Goal: Information Seeking & Learning: Learn about a topic

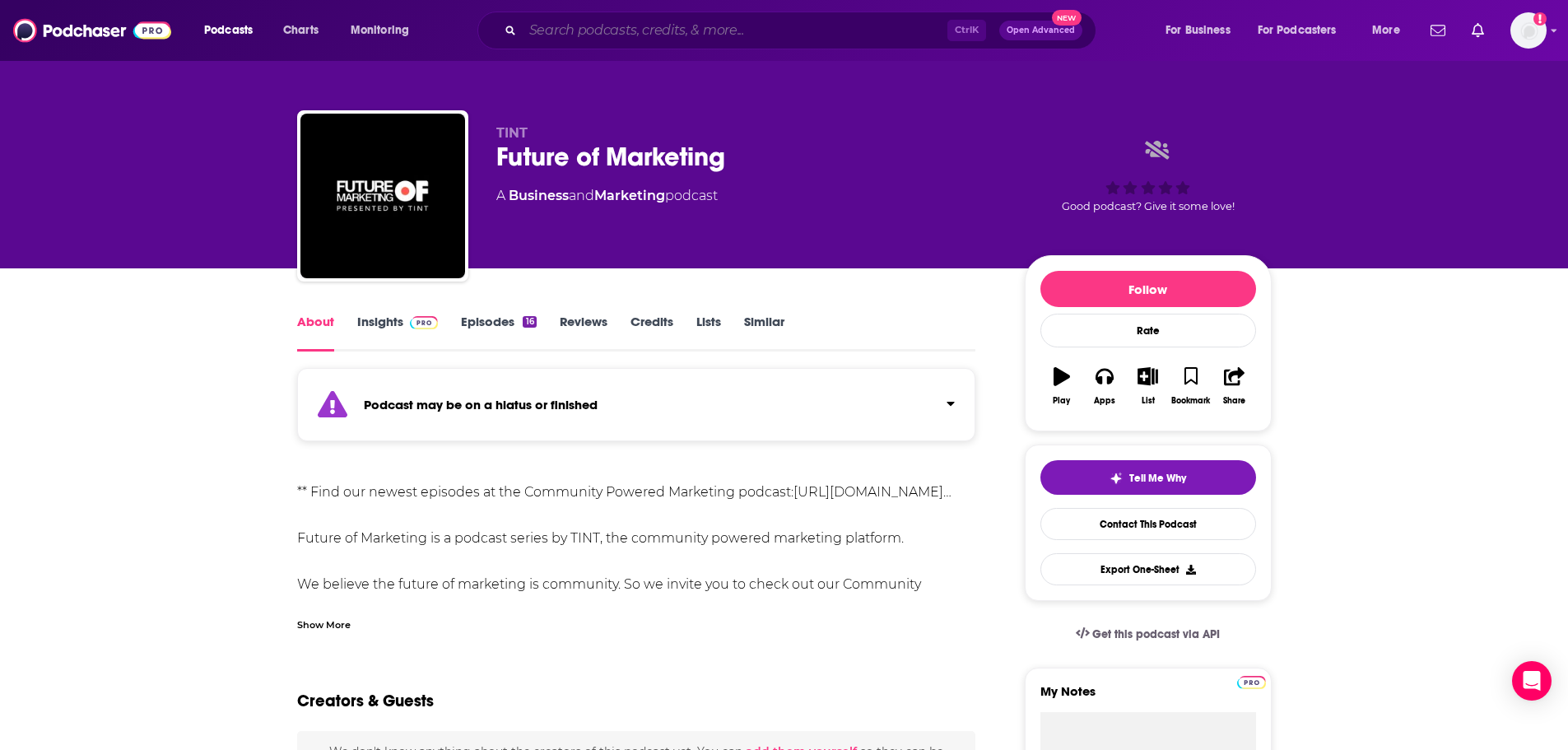
click at [570, 26] on input "Search podcasts, credits, & more..." at bounding box center [735, 31] width 425 height 26
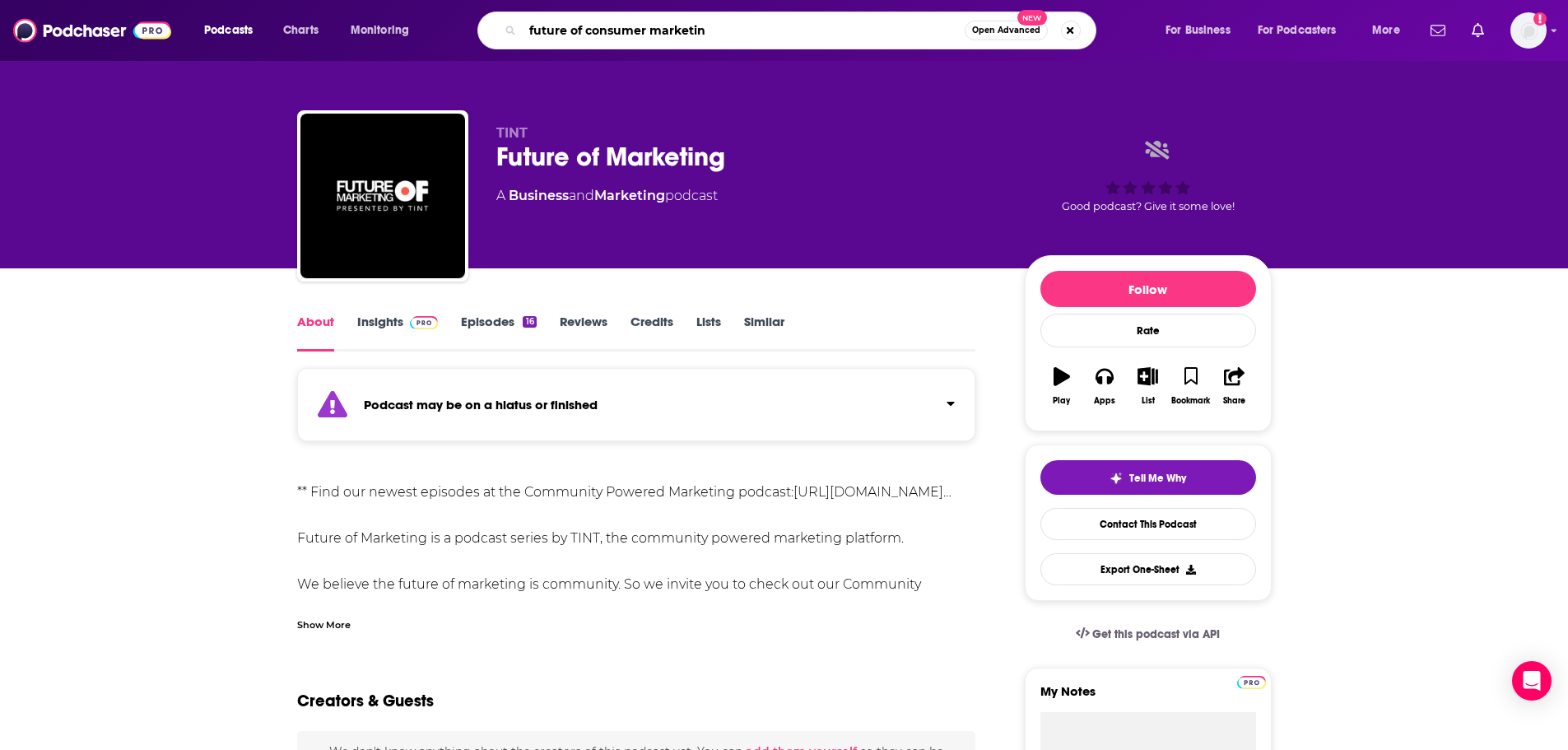
type input "future of consumer marketing"
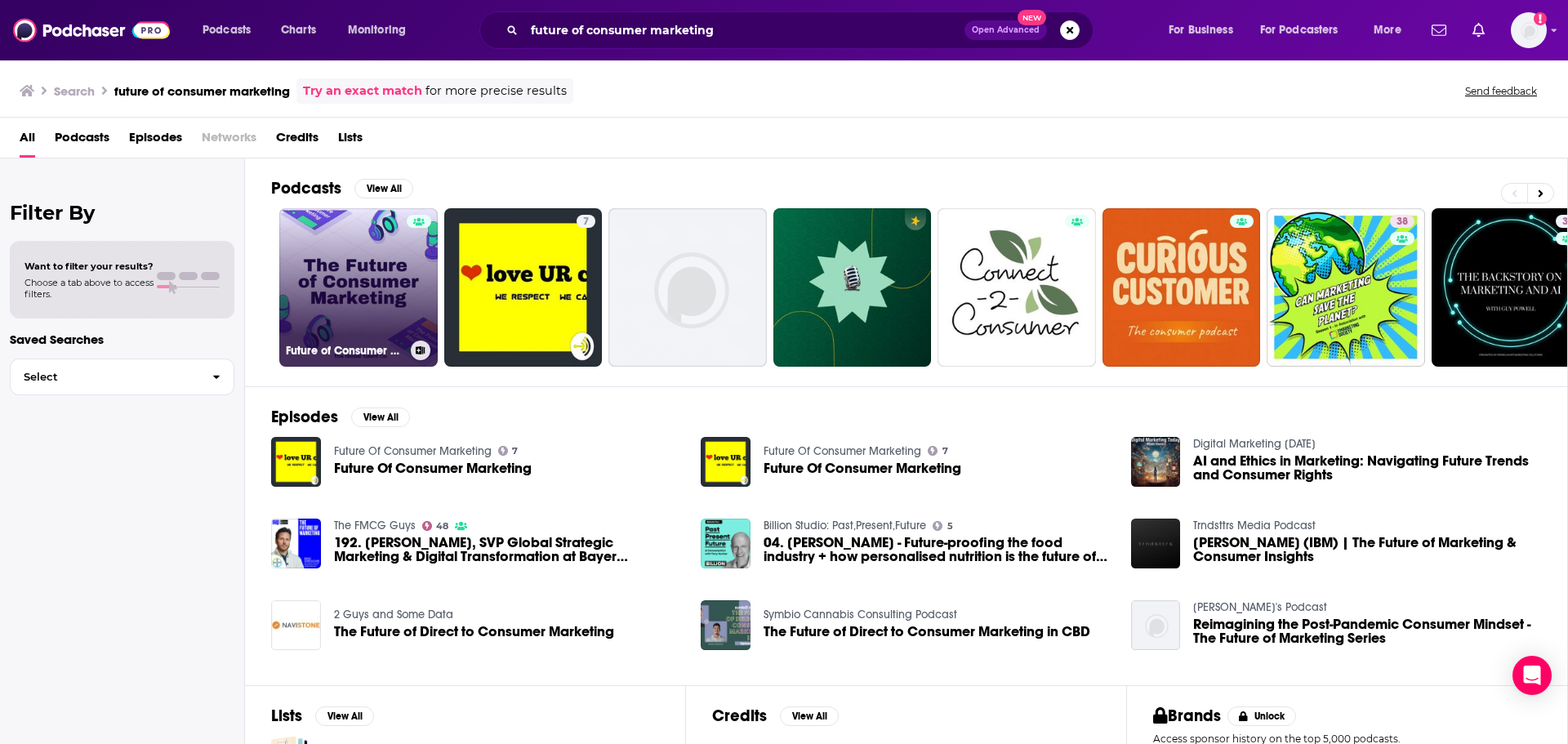
click at [380, 312] on link "Future of Consumer Marketing" at bounding box center [358, 287] width 158 height 158
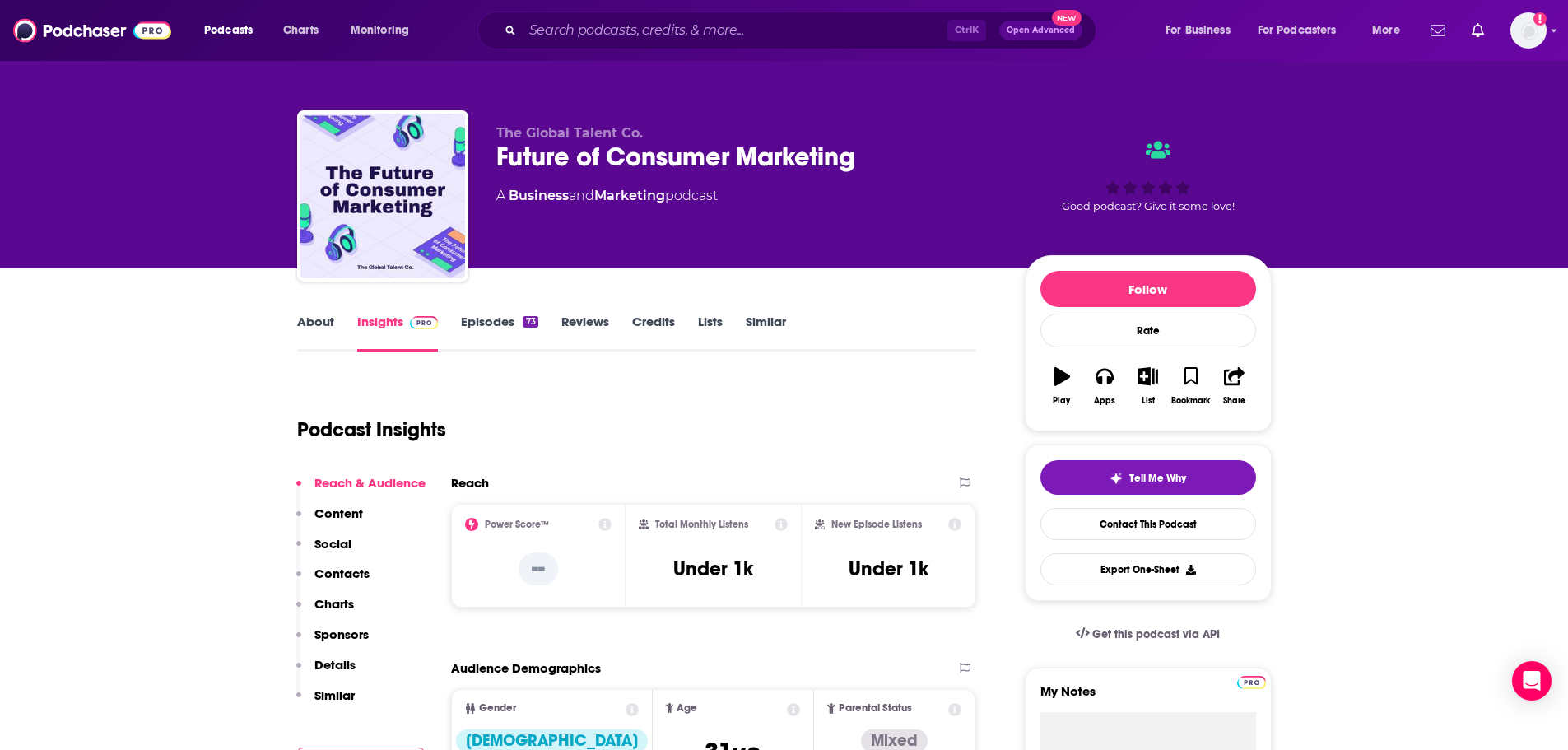
click at [320, 327] on link "About" at bounding box center [316, 333] width 37 height 38
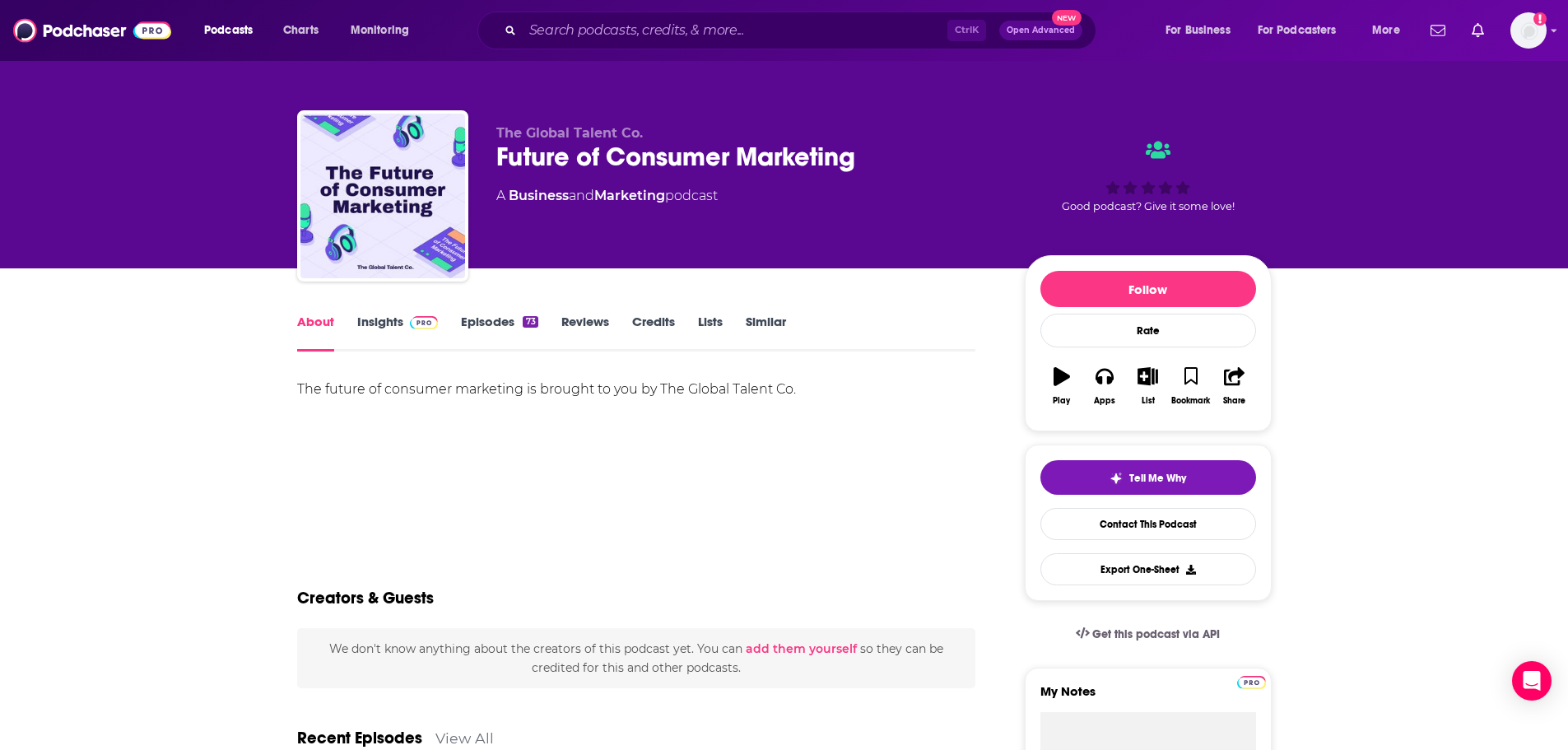
click at [376, 325] on link "Insights" at bounding box center [398, 333] width 81 height 38
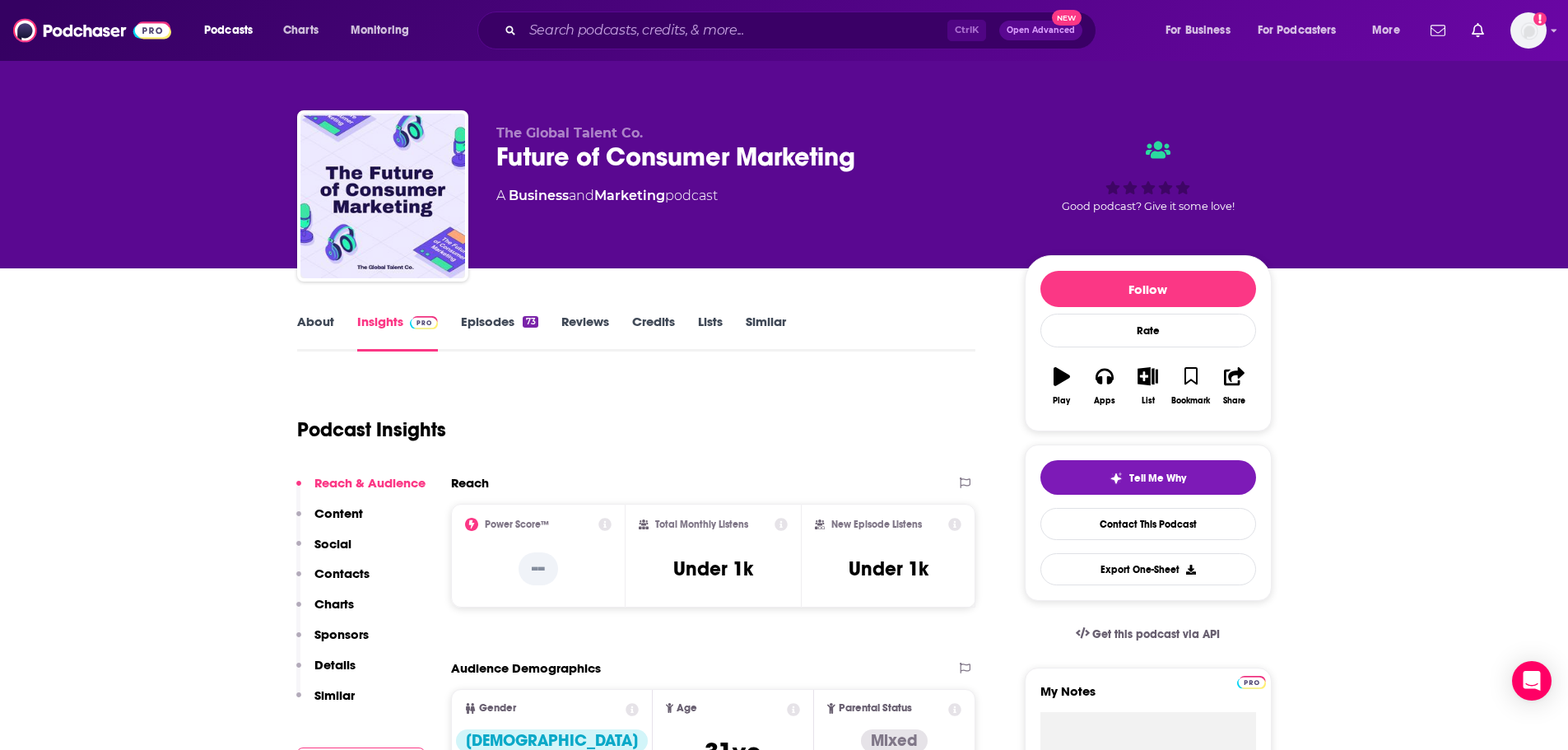
click at [482, 326] on link "Episodes 73" at bounding box center [499, 333] width 77 height 38
